Goal: Check status: Check status

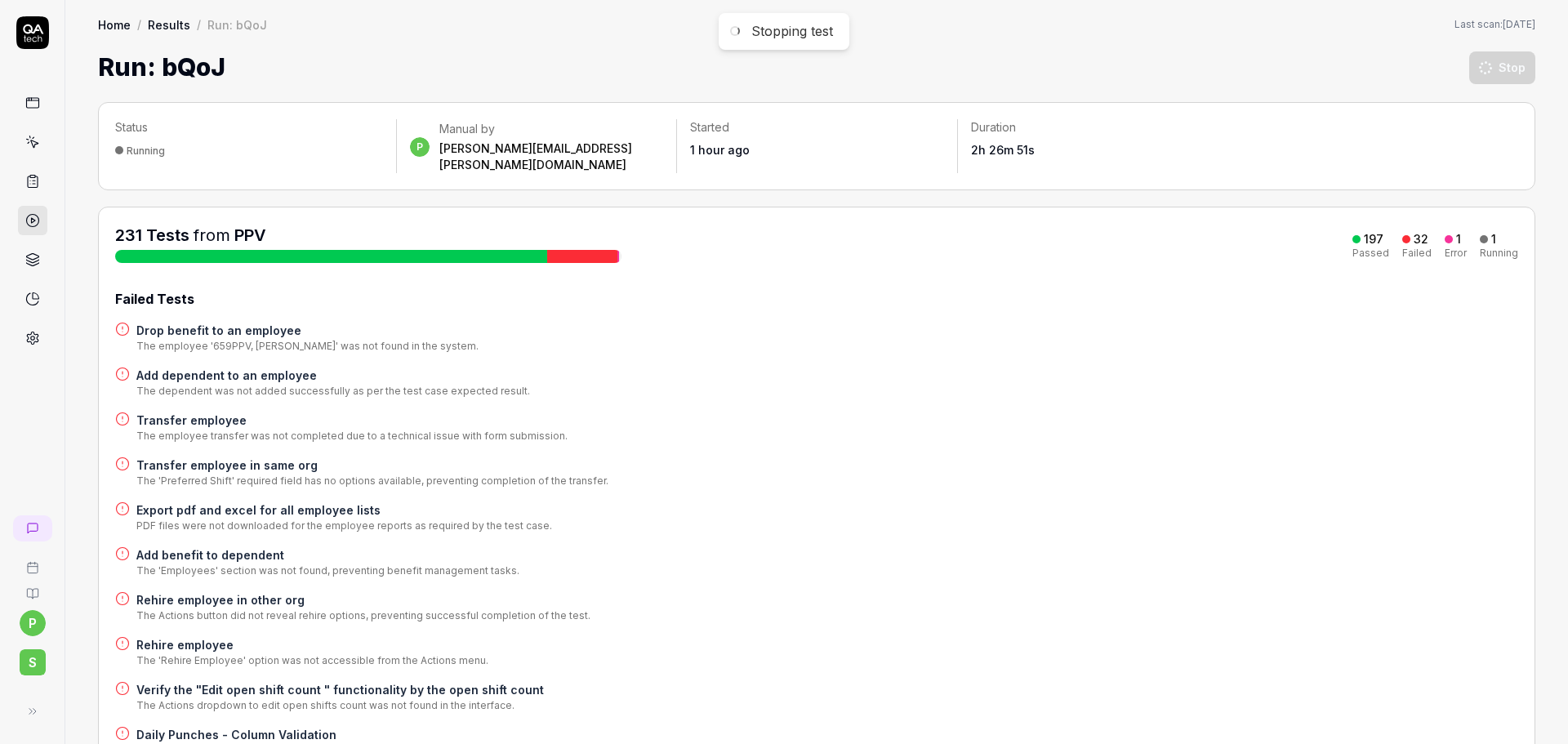
click at [110, 27] on link "Home" at bounding box center [114, 24] width 33 height 16
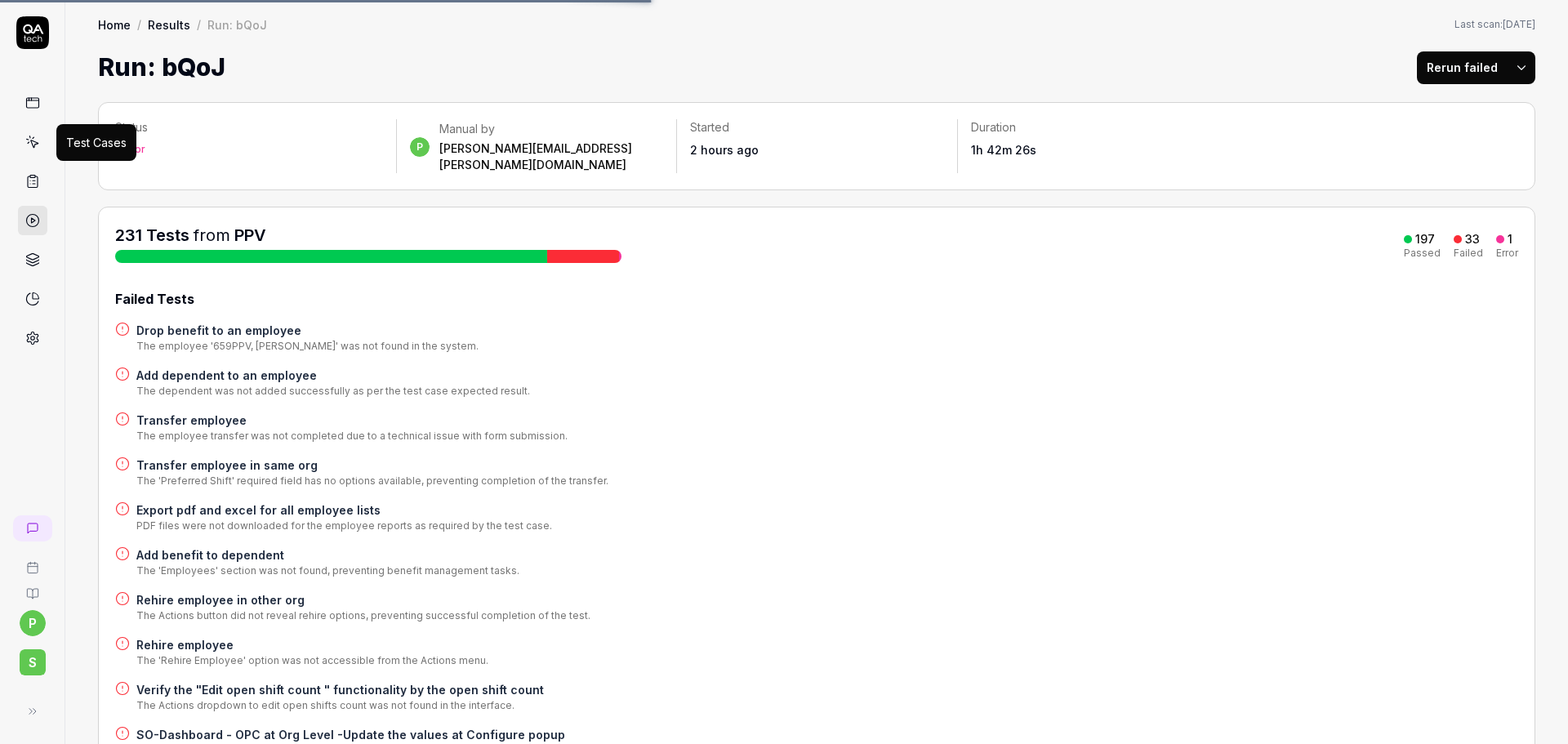
click at [35, 149] on icon at bounding box center [33, 142] width 15 height 15
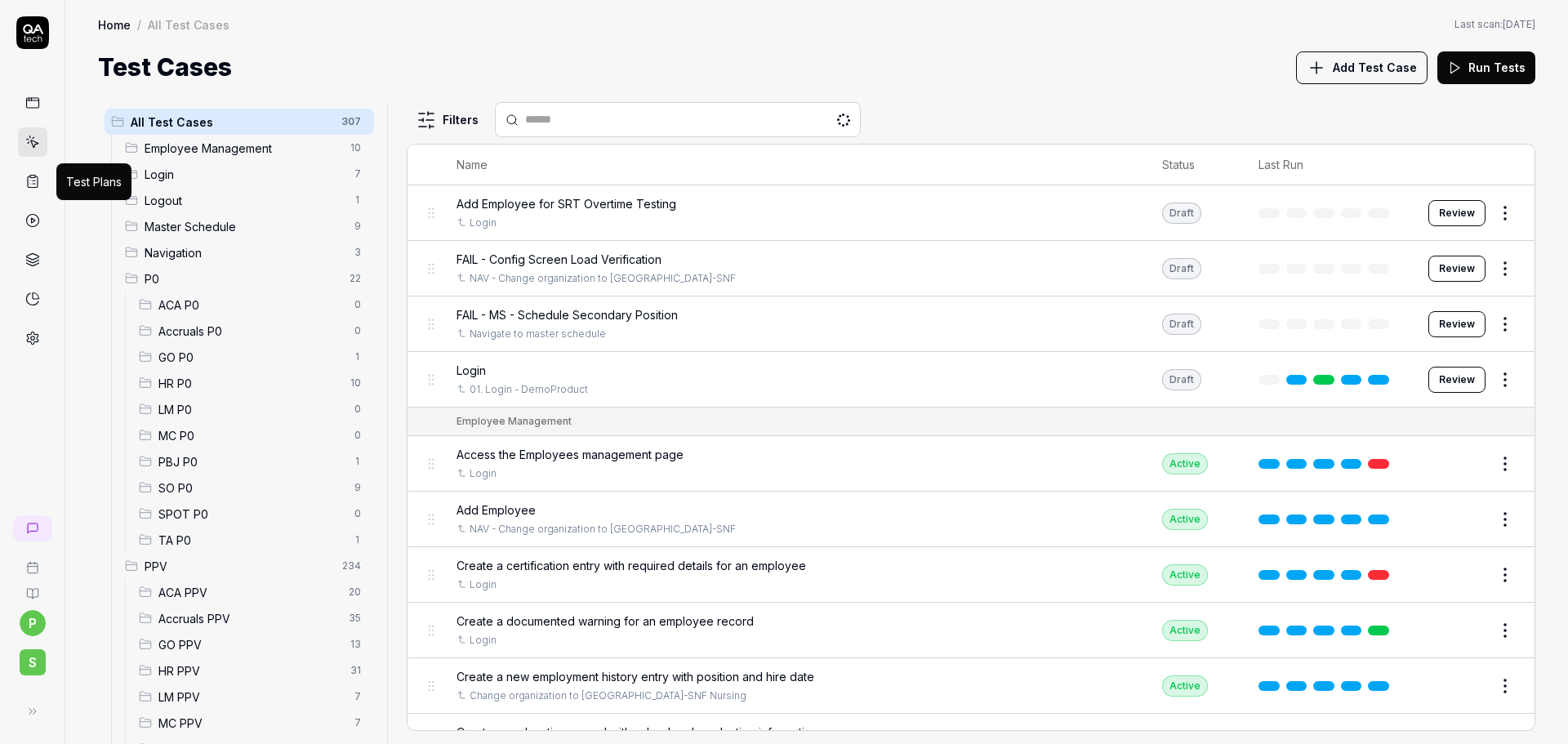
click at [39, 179] on icon at bounding box center [33, 181] width 15 height 15
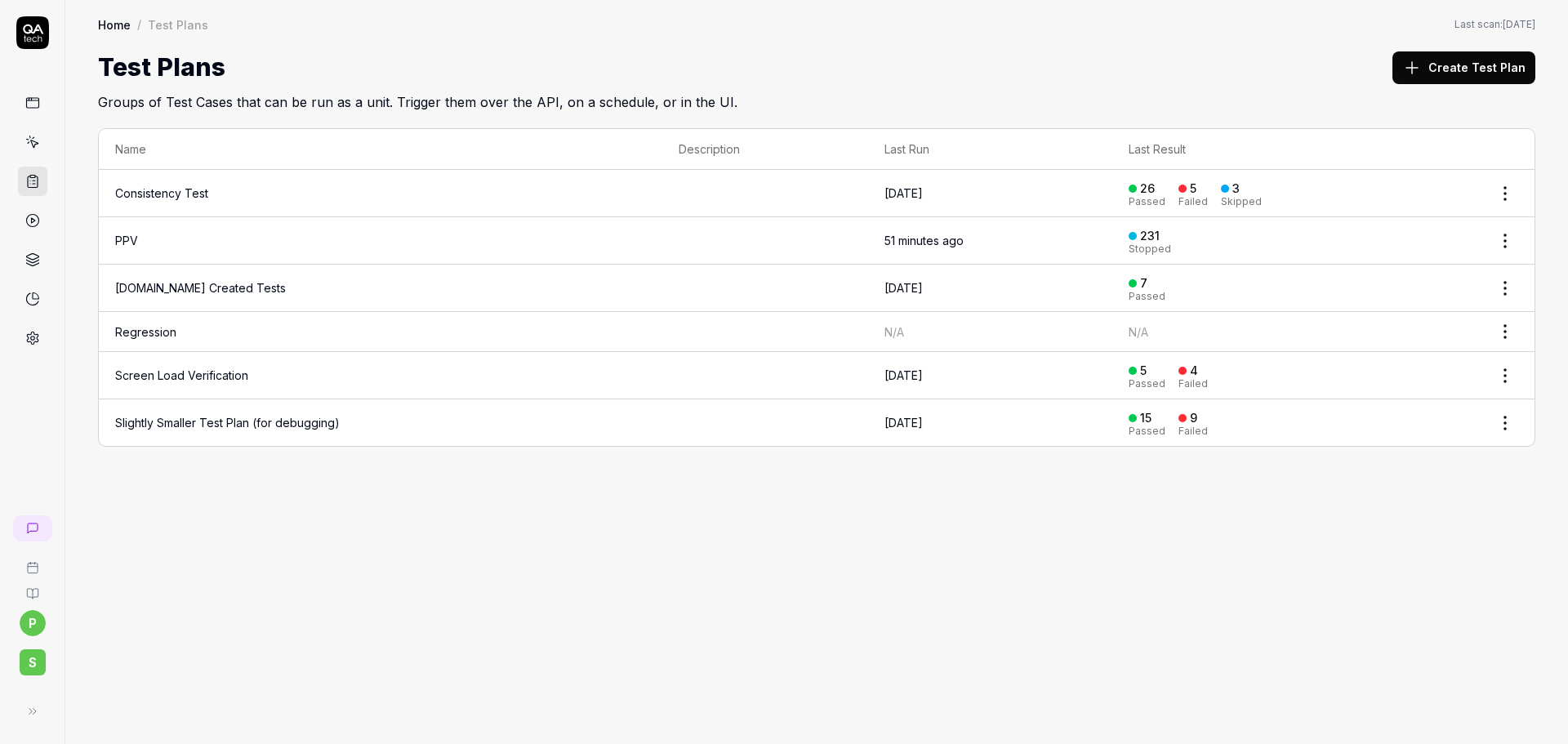
click at [127, 242] on link "PPV" at bounding box center [127, 241] width 23 height 14
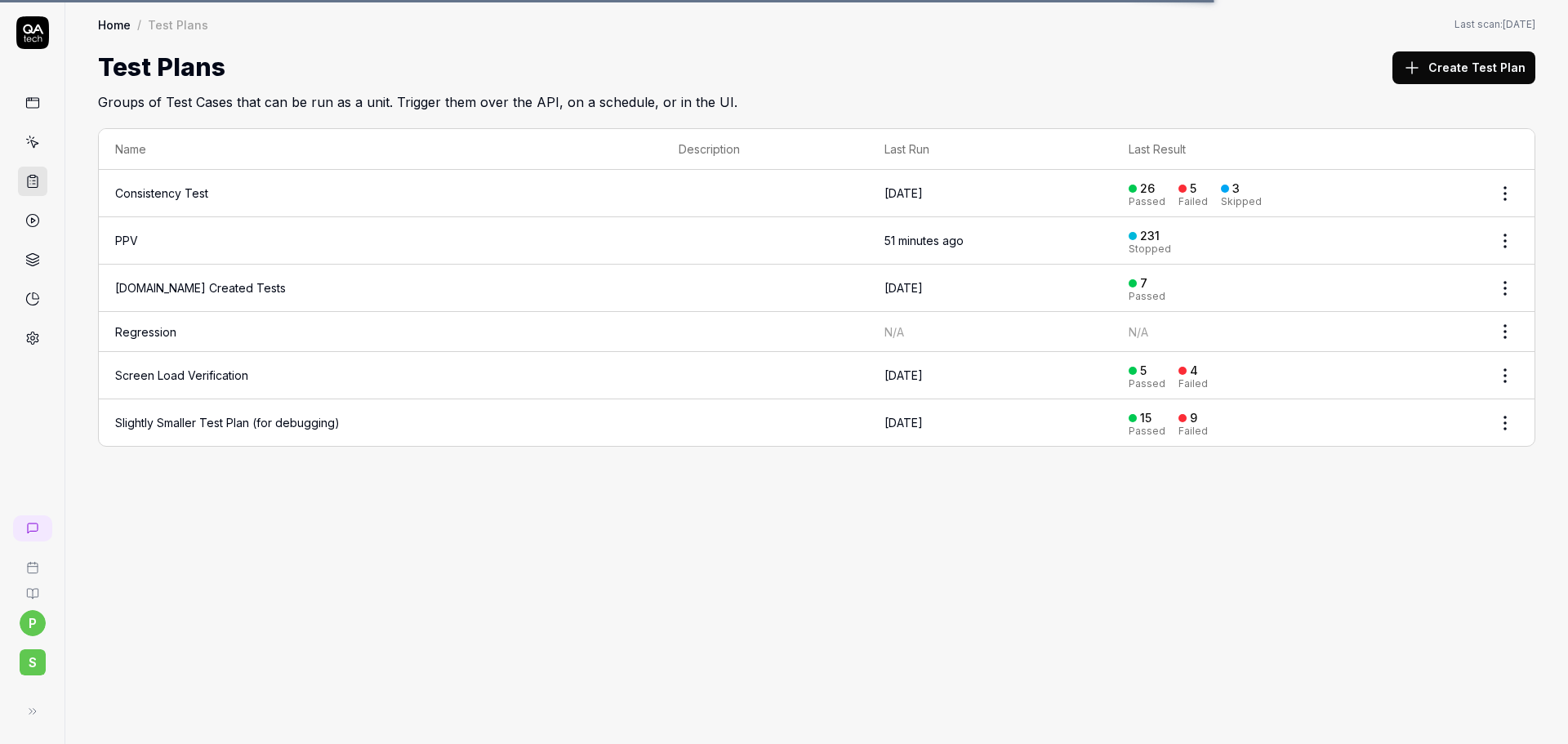
click at [132, 236] on link "PPV" at bounding box center [127, 241] width 23 height 14
click at [127, 242] on link "PPV" at bounding box center [127, 241] width 23 height 14
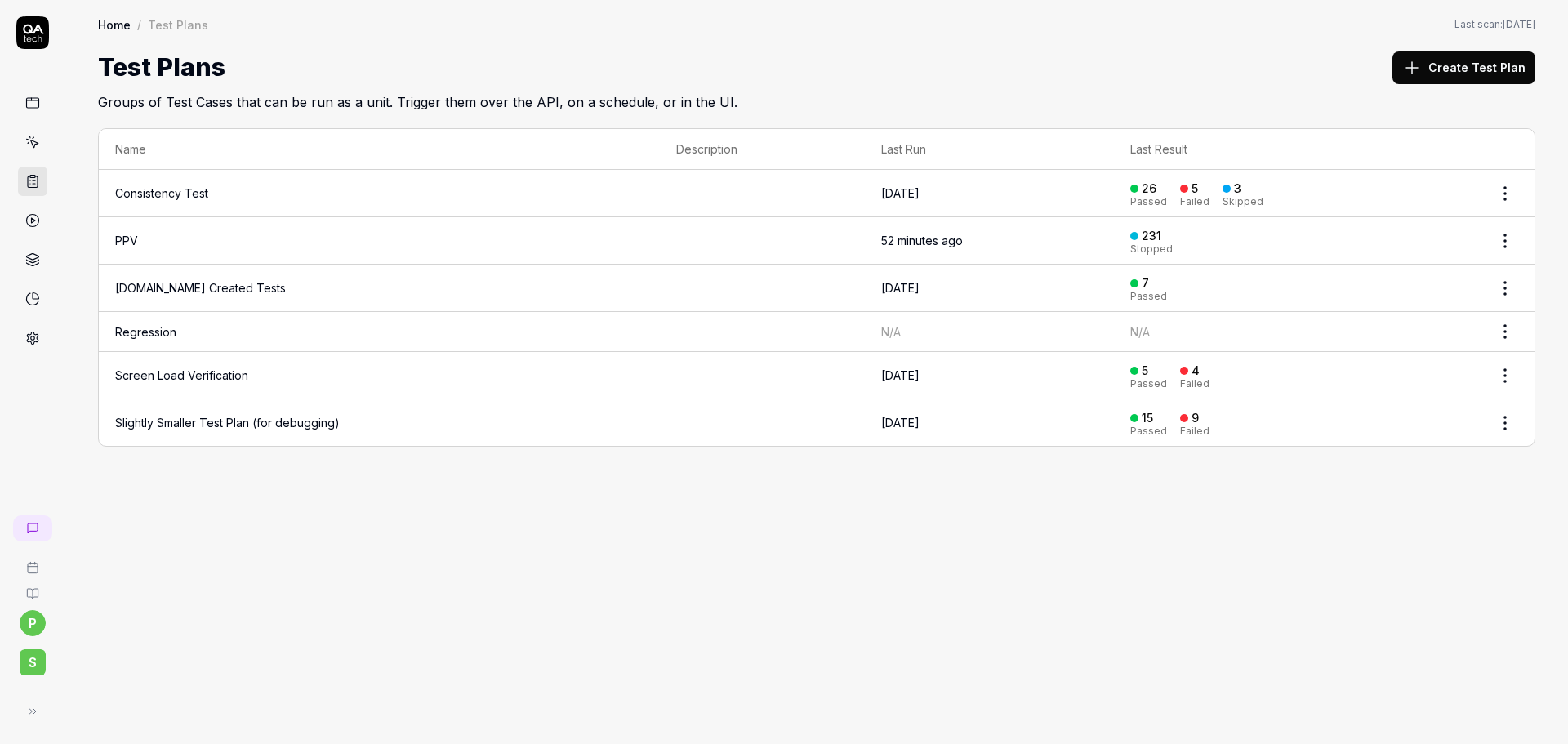
click at [127, 242] on link "PPV" at bounding box center [127, 241] width 23 height 14
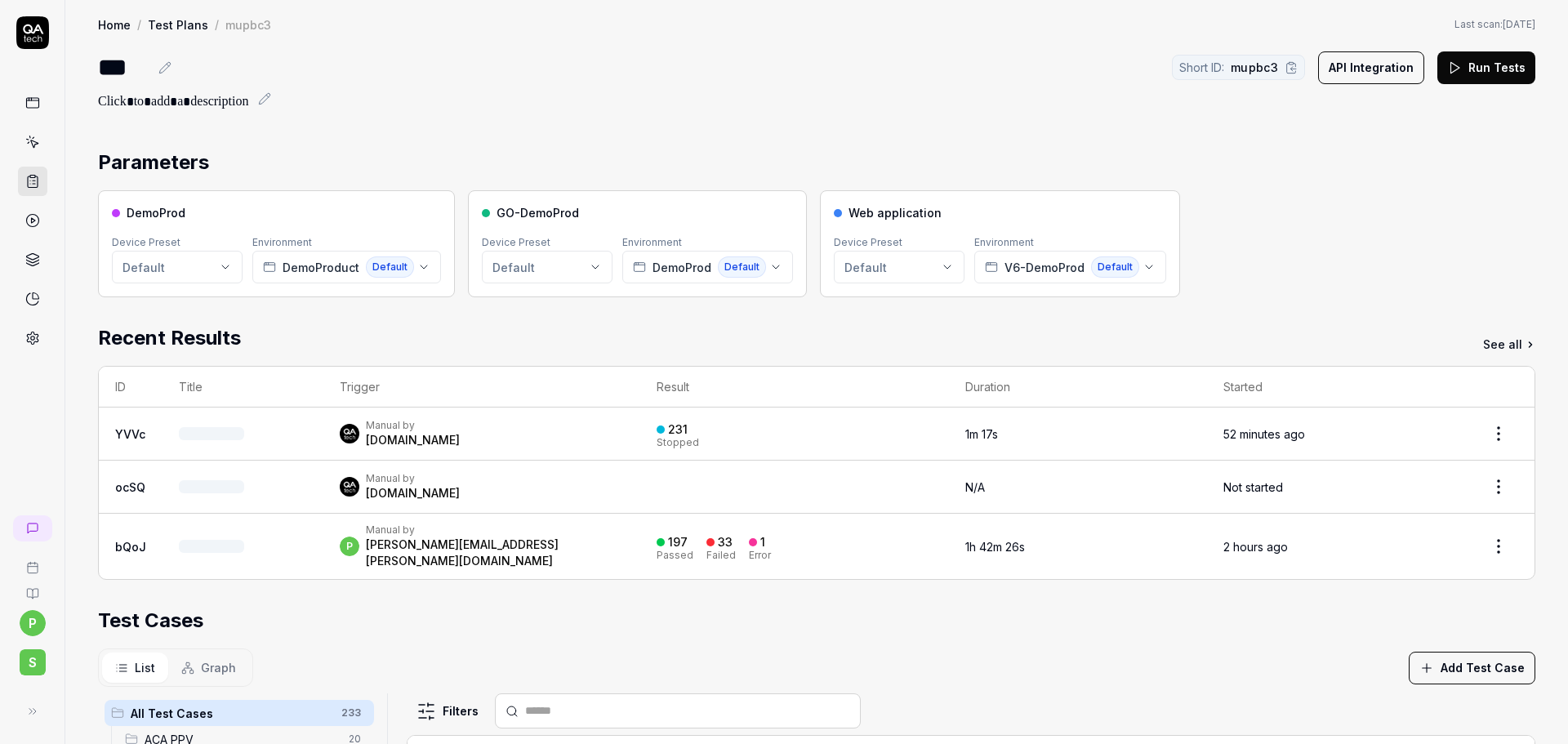
click at [1338, 163] on div "Parameters" at bounding box center [816, 162] width 1437 height 29
click at [1462, 67] on button "Run Tests" at bounding box center [1486, 67] width 98 height 33
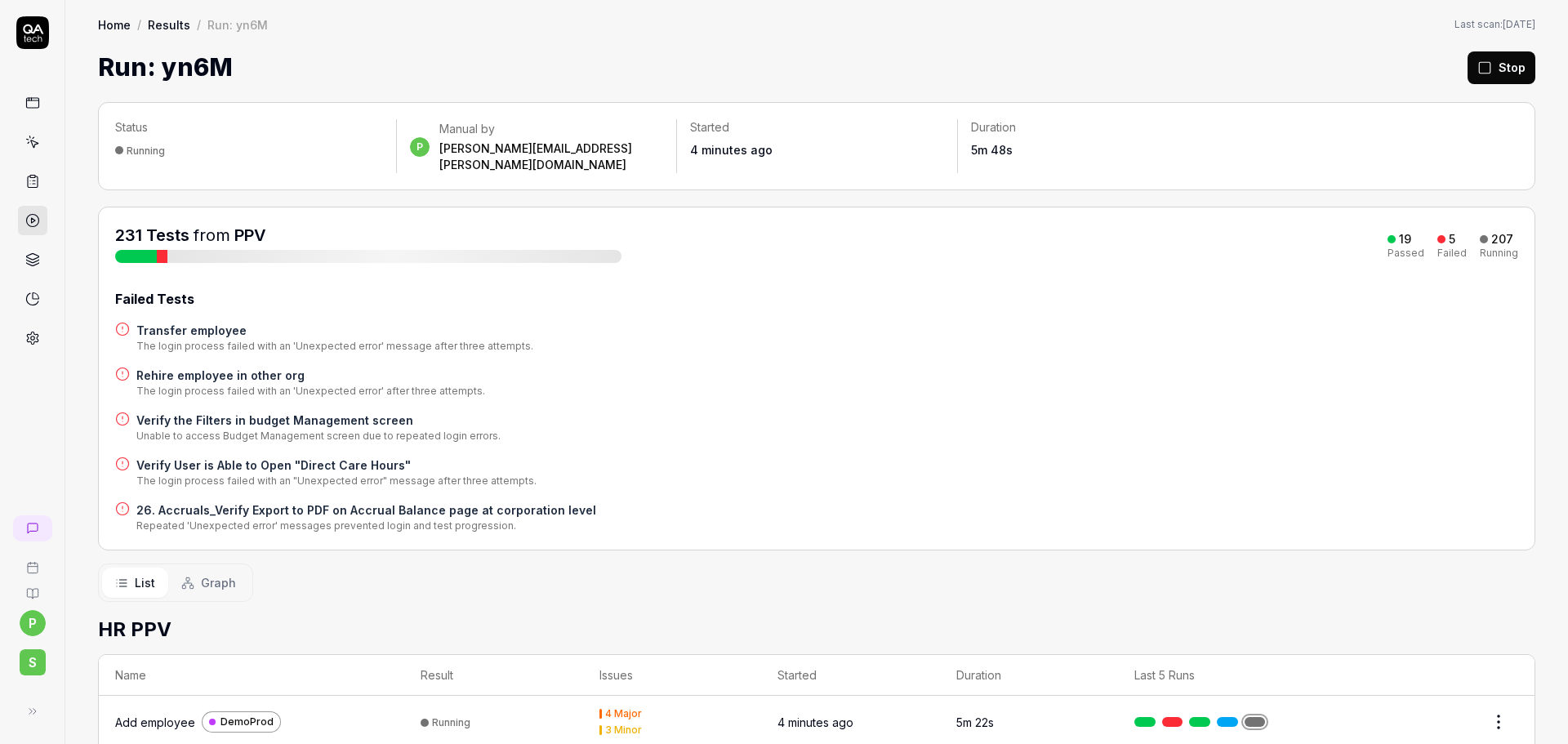
click at [914, 476] on div "Failed Tests Transfer employee The login process failed with an 'Unexpected err…" at bounding box center [816, 411] width 1402 height 244
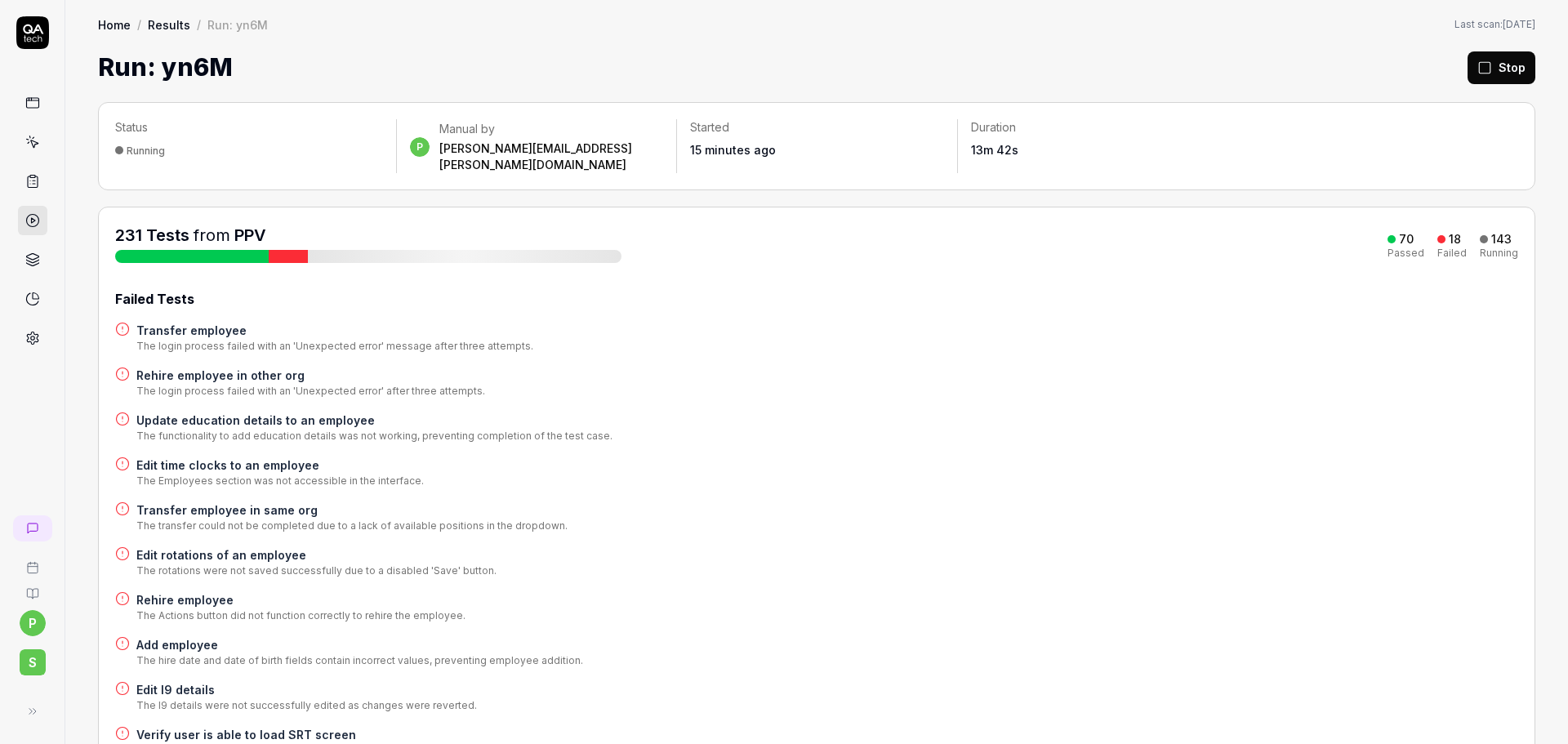
click at [931, 346] on div "Failed Tests Transfer employee The login process failed with an 'Unexpected err…" at bounding box center [816, 702] width 1402 height 828
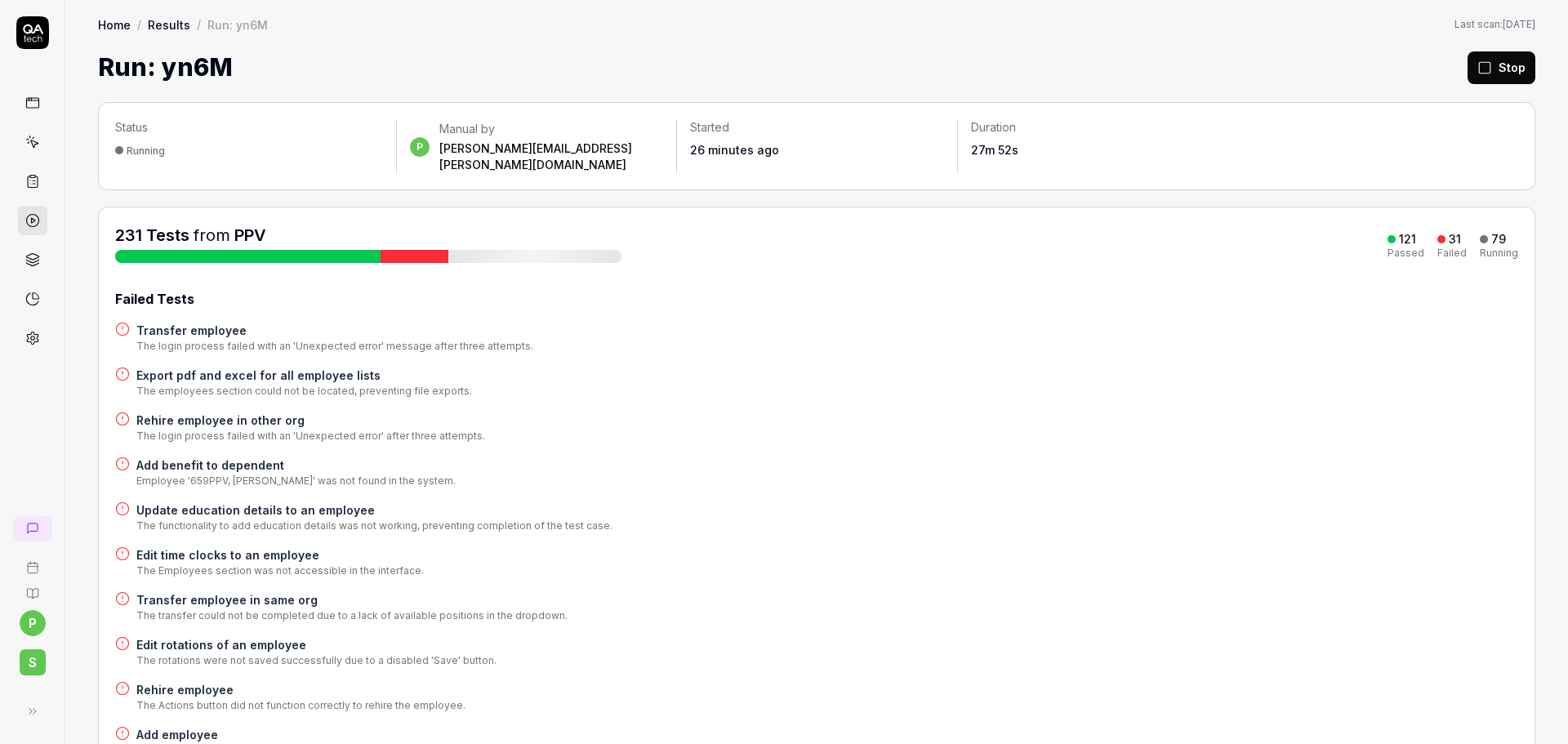
click at [1403, 248] on div "Passed" at bounding box center [1405, 252] width 36 height 10
click at [1222, 225] on div "231 Tests from PPV 121 Passed 31 Failed 79 Running" at bounding box center [816, 244] width 1402 height 39
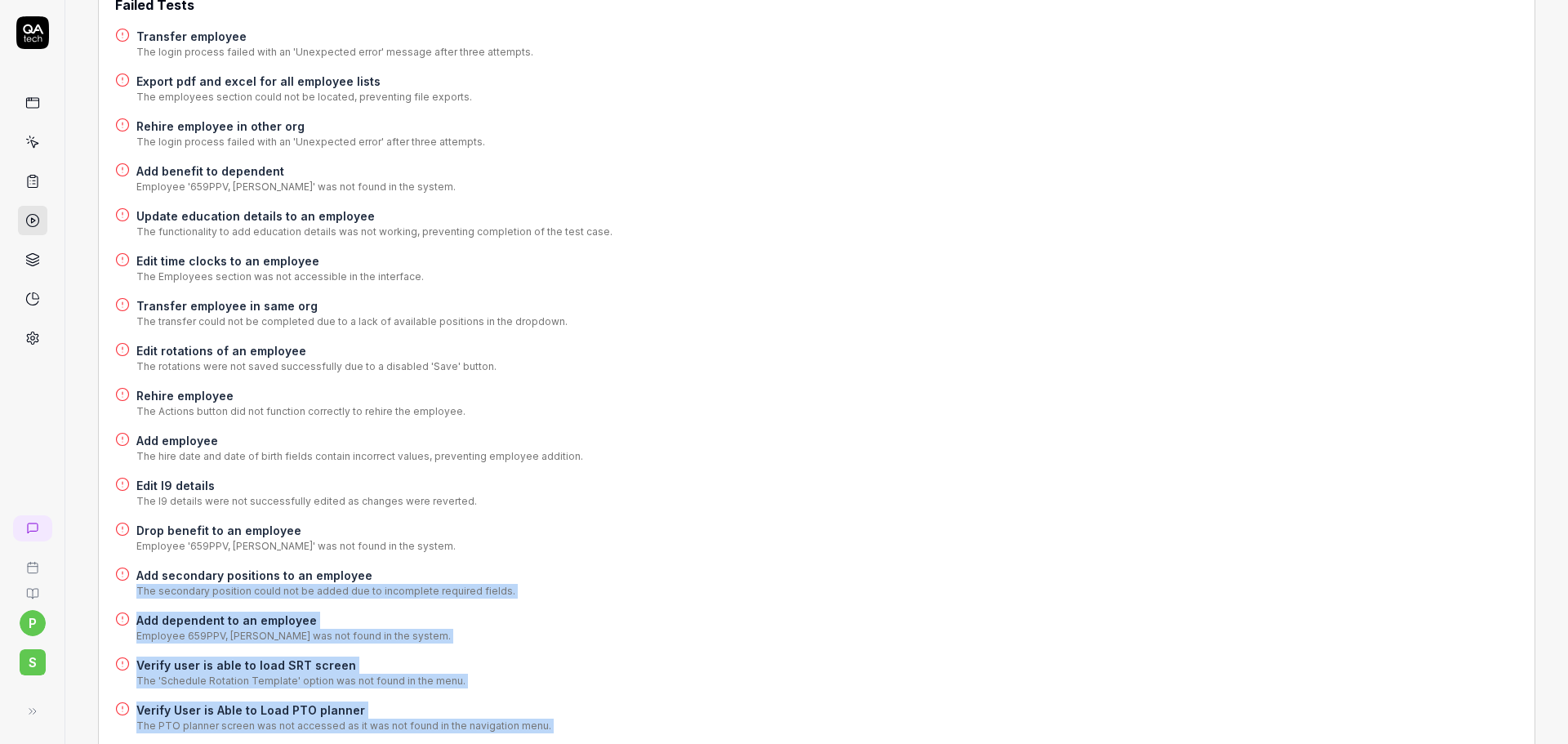
scroll to position [161, 0]
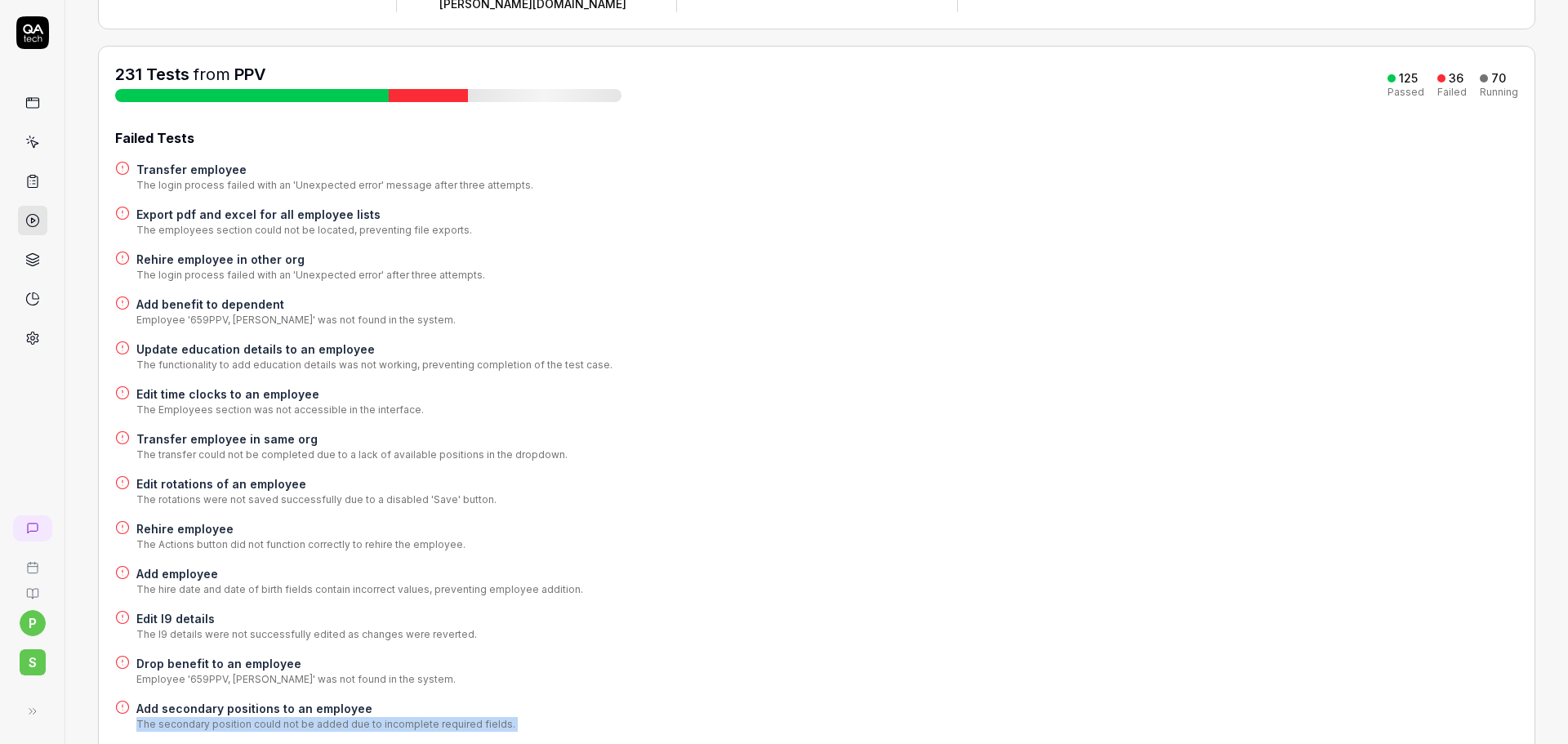
click at [663, 74] on div "231 Tests from PPV 125 Passed 36 Failed 70 Running" at bounding box center [816, 82] width 1402 height 39
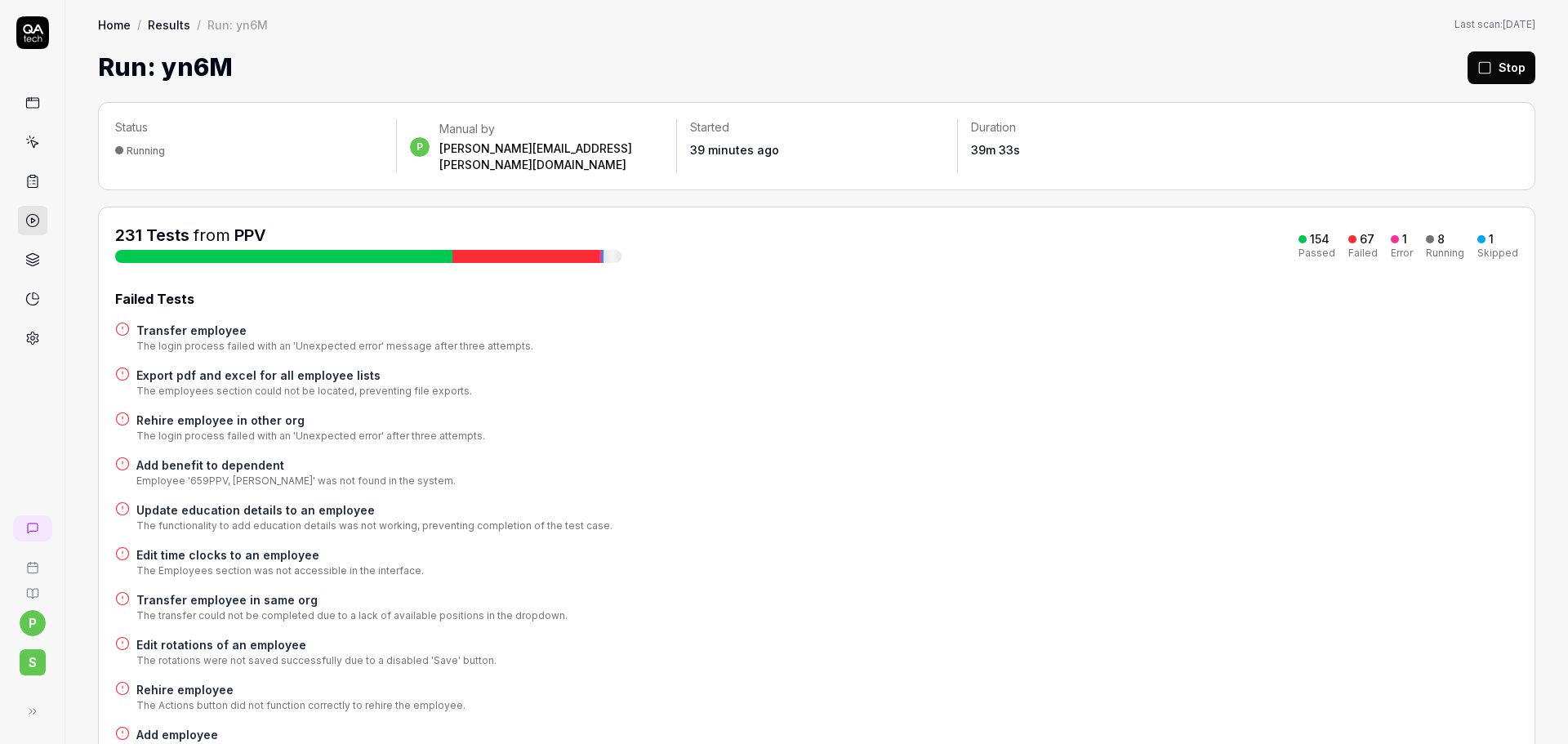
click at [1225, 289] on div "Failed Tests" at bounding box center [816, 298] width 1402 height 19
click at [1088, 289] on div "Failed Tests" at bounding box center [816, 298] width 1402 height 19
click at [687, 329] on div "Transfer employee The login process failed with an 'Unexpected error' message a…" at bounding box center [816, 337] width 1402 height 32
click at [1263, 322] on div "Transfer employee The login process failed with an 'Unexpected error' message a…" at bounding box center [816, 337] width 1402 height 32
click at [1389, 61] on div "Run: yn6M Rerun failed" at bounding box center [816, 66] width 1437 height 36
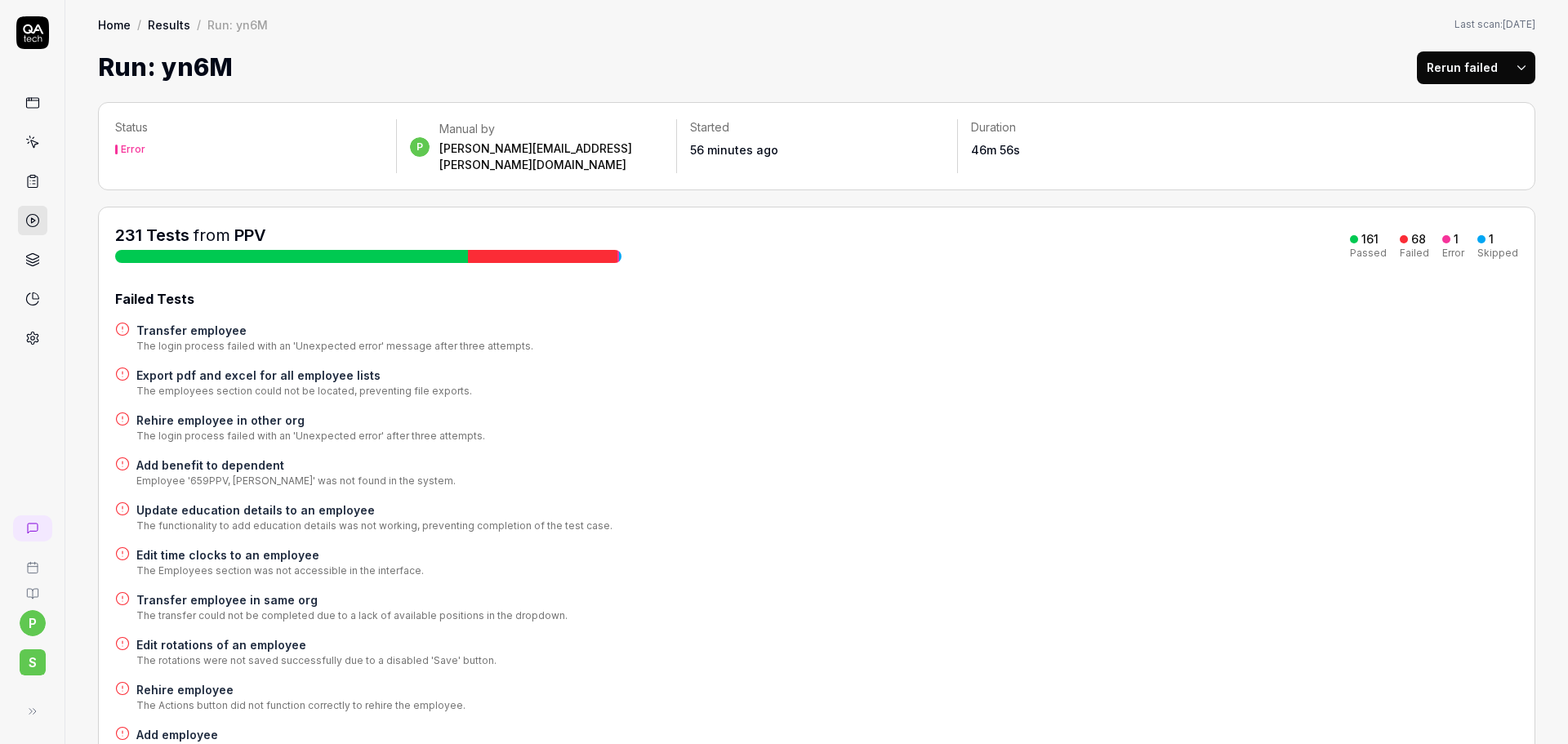
click at [1427, 72] on button "Rerun failed" at bounding box center [1462, 67] width 90 height 33
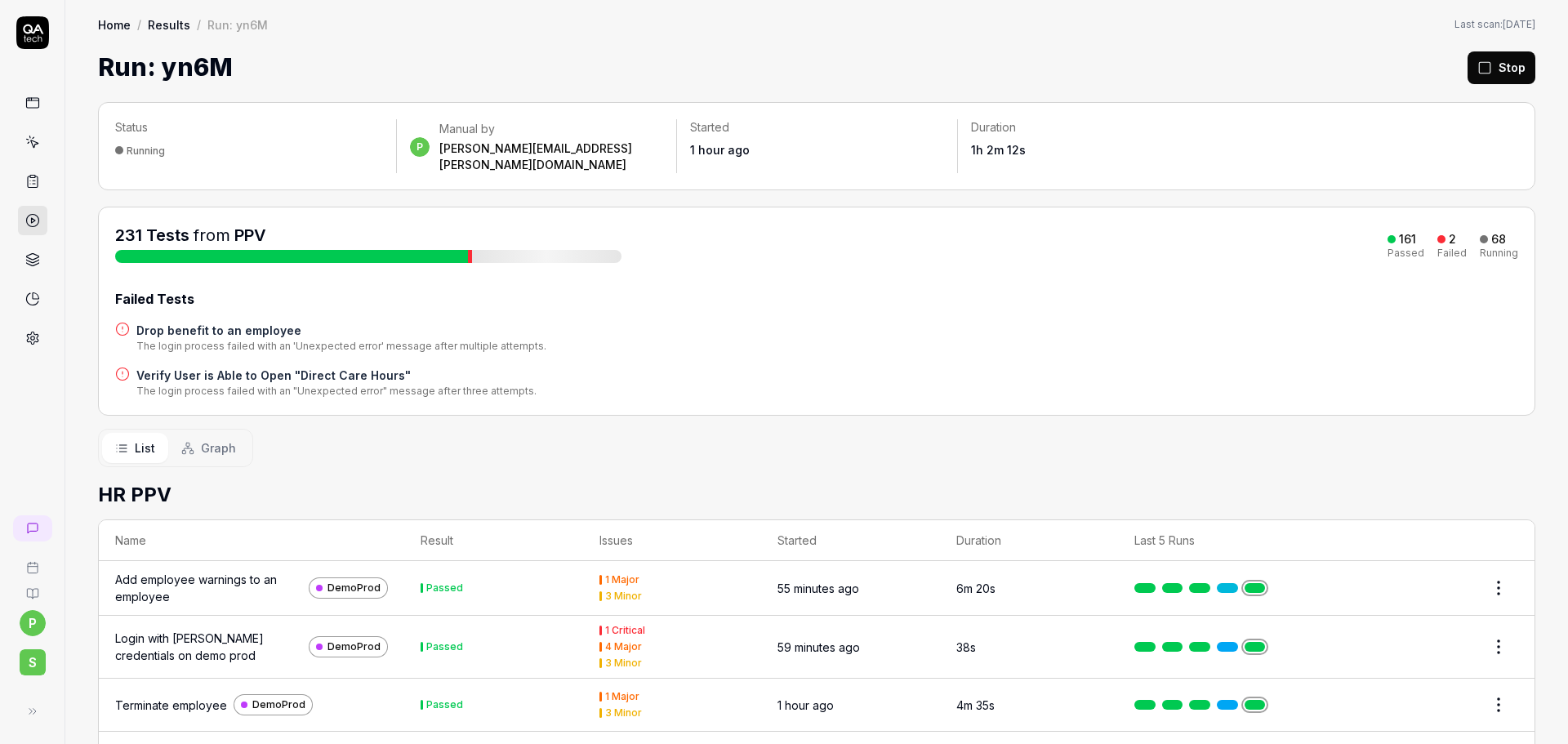
click at [1011, 289] on div "Failed Tests" at bounding box center [816, 298] width 1402 height 19
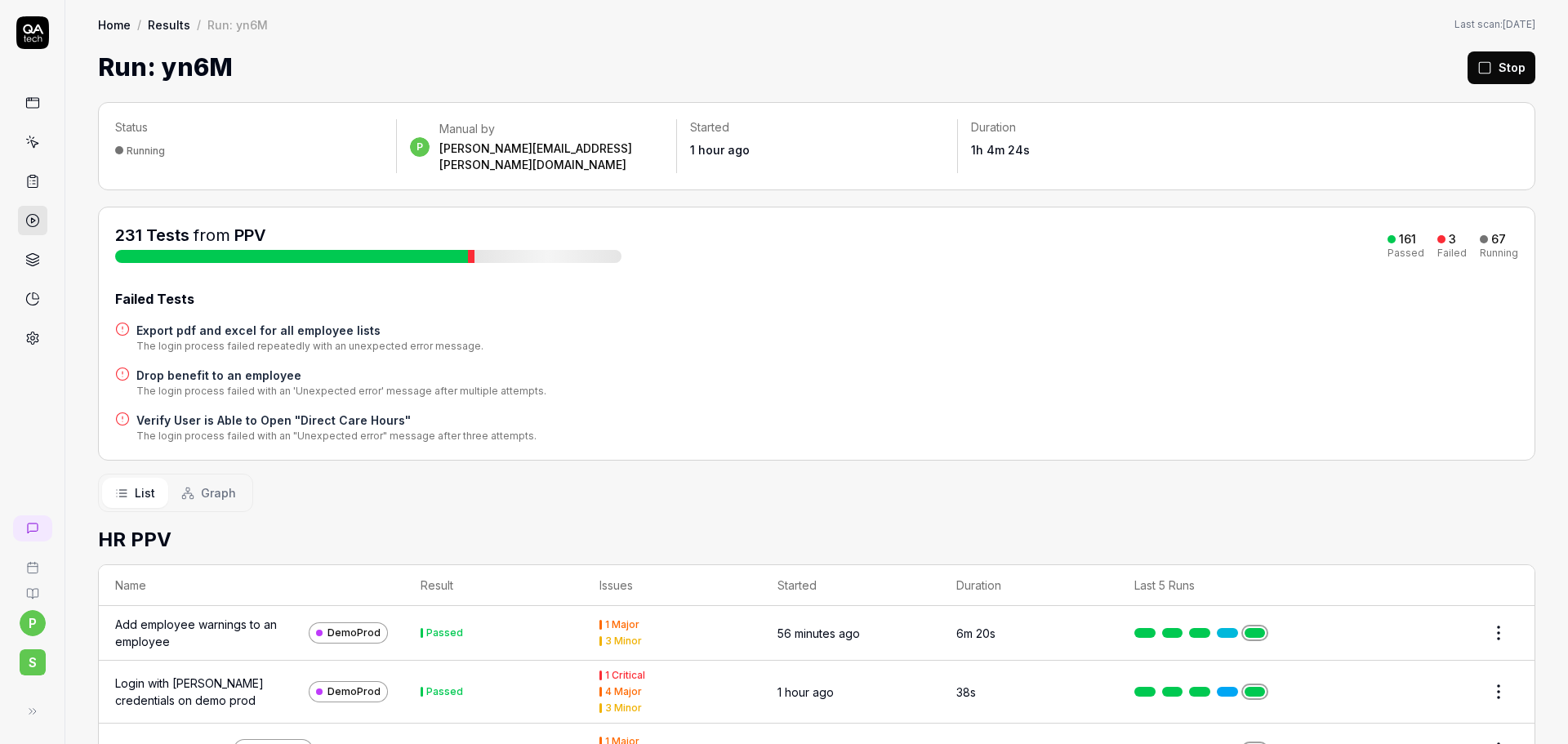
click at [179, 74] on h1 "Run: yn6M" at bounding box center [166, 66] width 135 height 36
copy h1 "yn6M"
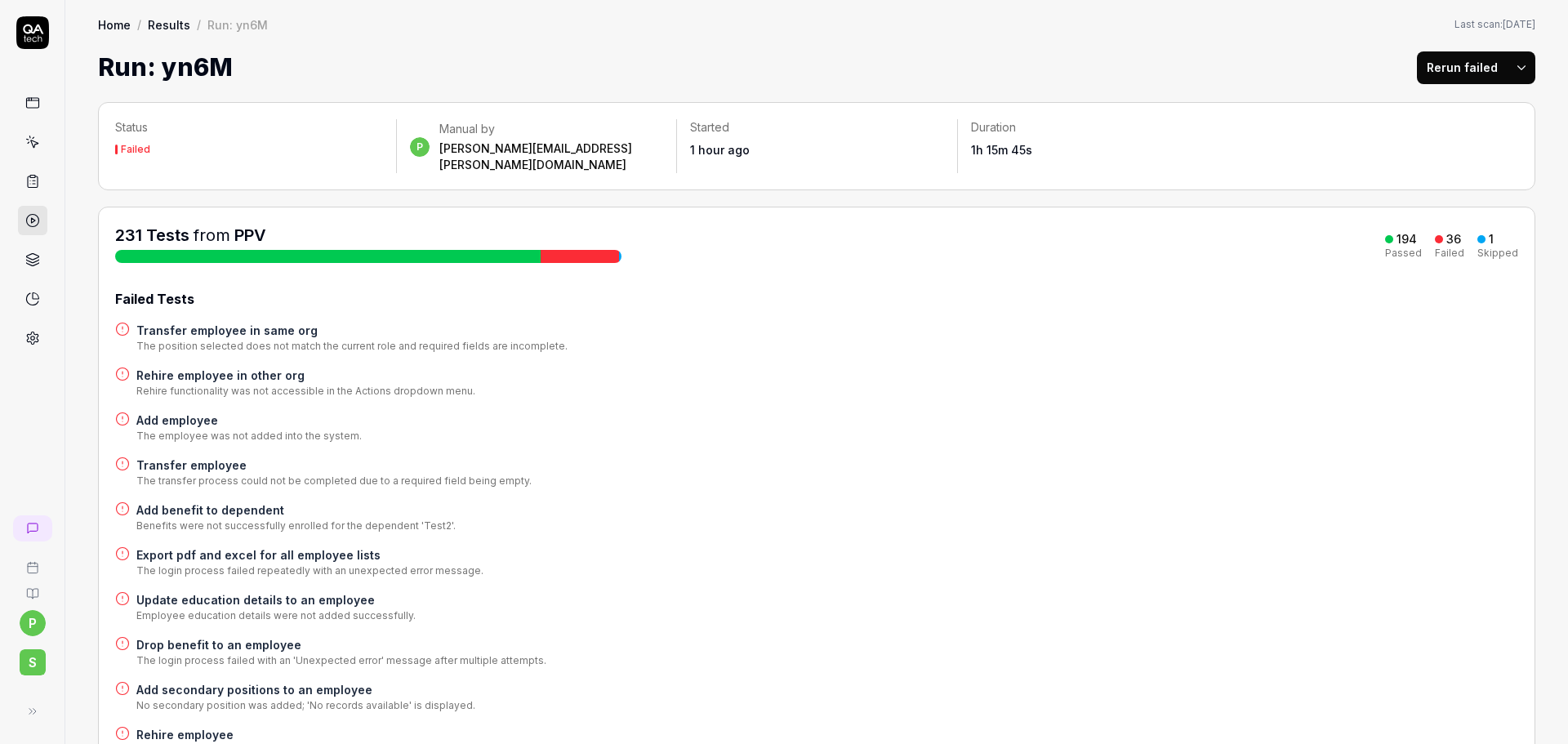
click at [1398, 232] on div "194" at bounding box center [1406, 239] width 20 height 15
copy div "194"
click at [1448, 232] on div "36" at bounding box center [1453, 239] width 15 height 15
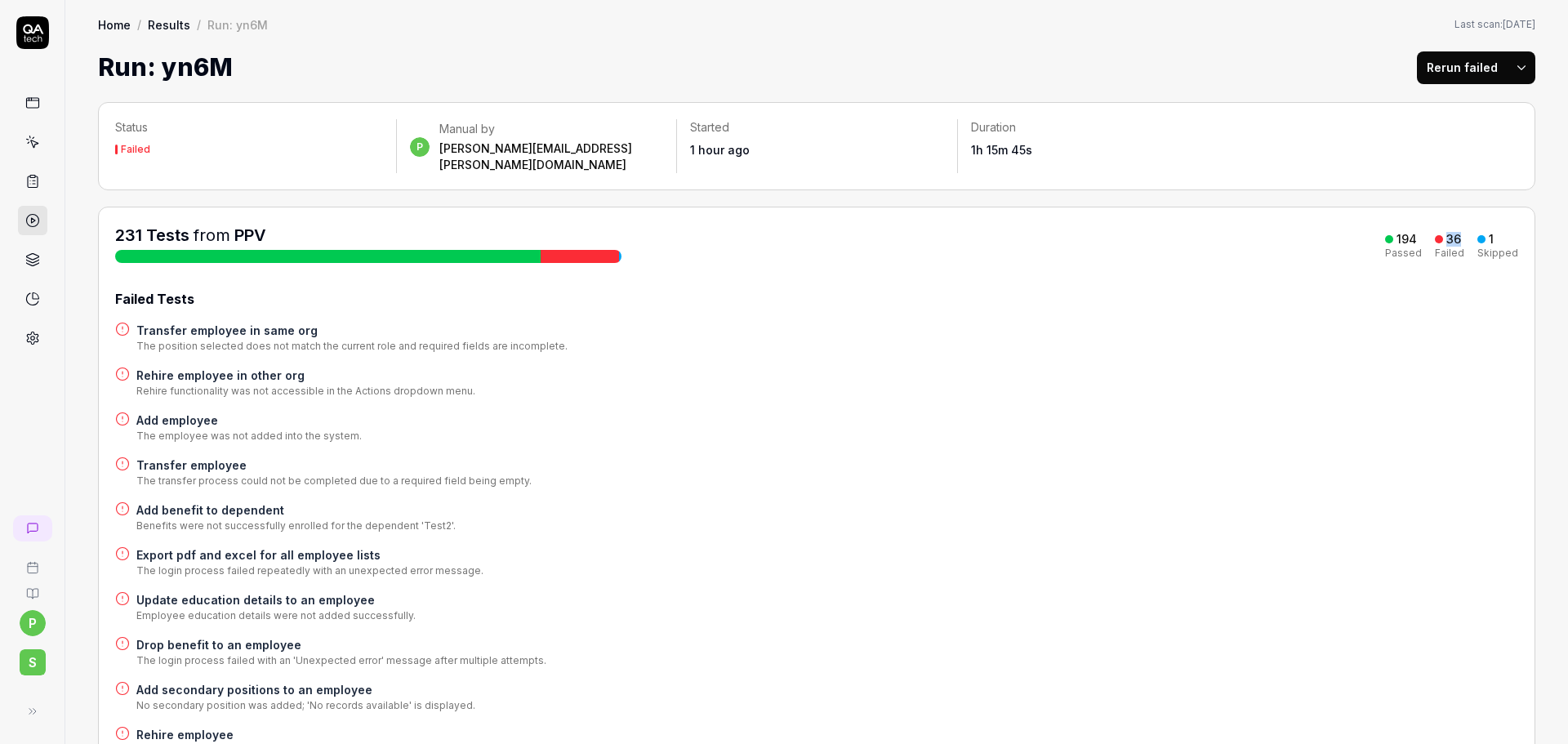
copy div "36"
click at [1478, 62] on button "Rerun failed" at bounding box center [1462, 67] width 90 height 33
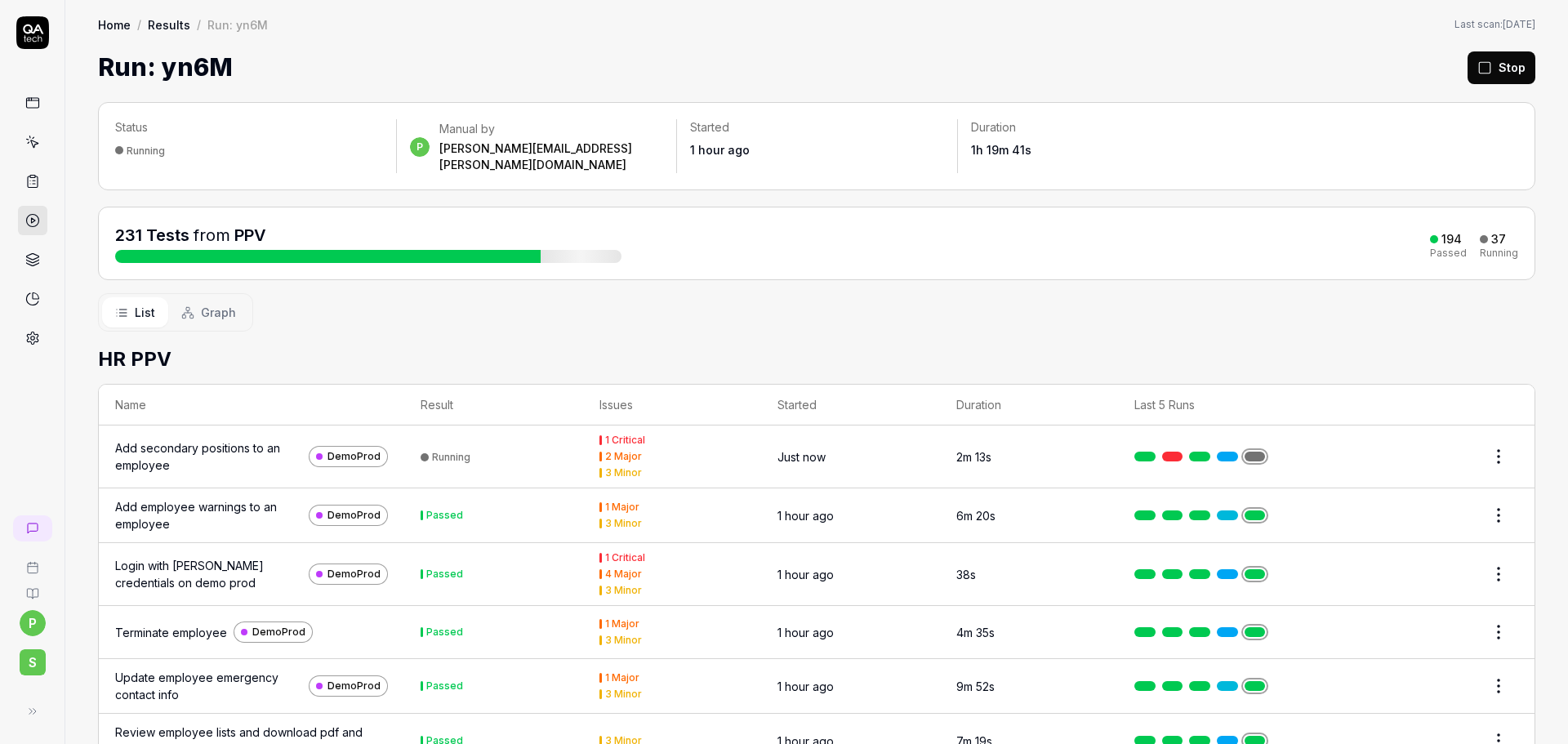
click at [1044, 249] on div "231 Tests from PPV 194 Passed 37 Running" at bounding box center [816, 243] width 1437 height 74
click at [1149, 345] on h2 "HR PPV" at bounding box center [816, 359] width 1437 height 29
